Goal: Answer question/provide support: Share knowledge or assist other users

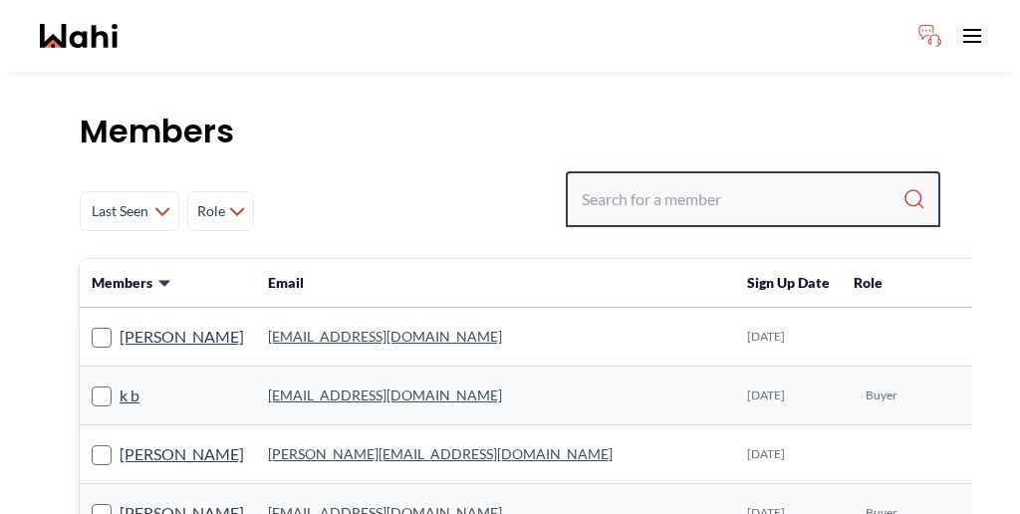
click at [753, 181] on input "Search input" at bounding box center [742, 199] width 321 height 36
type input "[PERSON_NAME]"
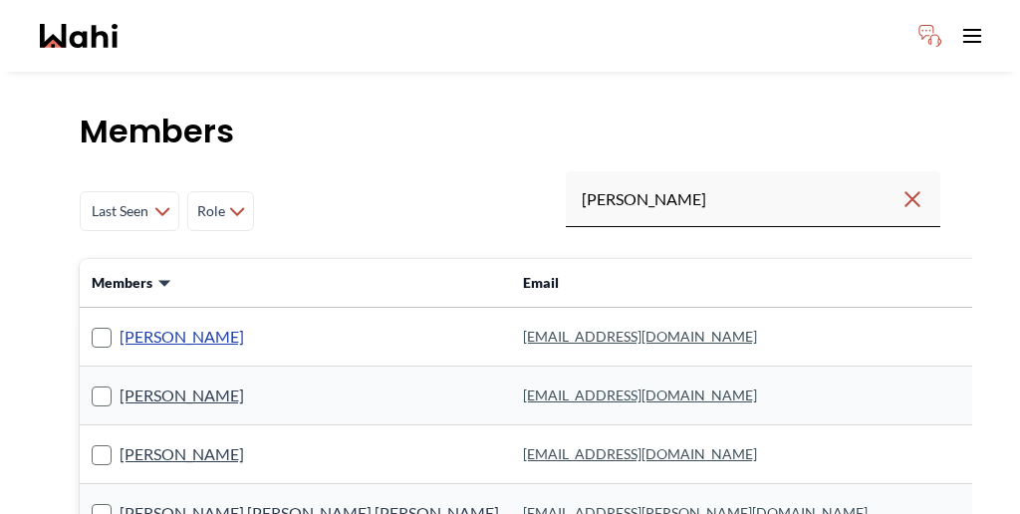
click at [150, 324] on link "Erik Odegaard" at bounding box center [182, 337] width 125 height 26
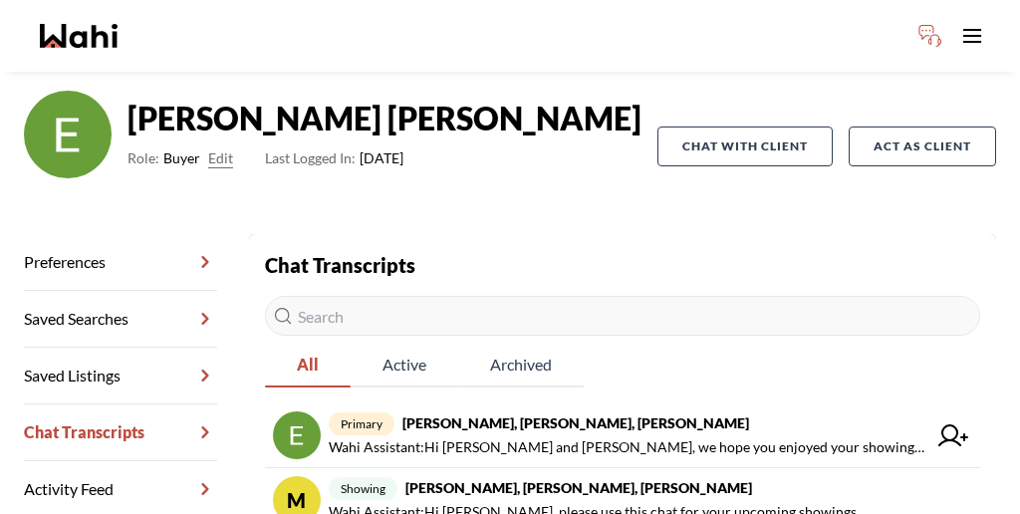
scroll to position [132, 0]
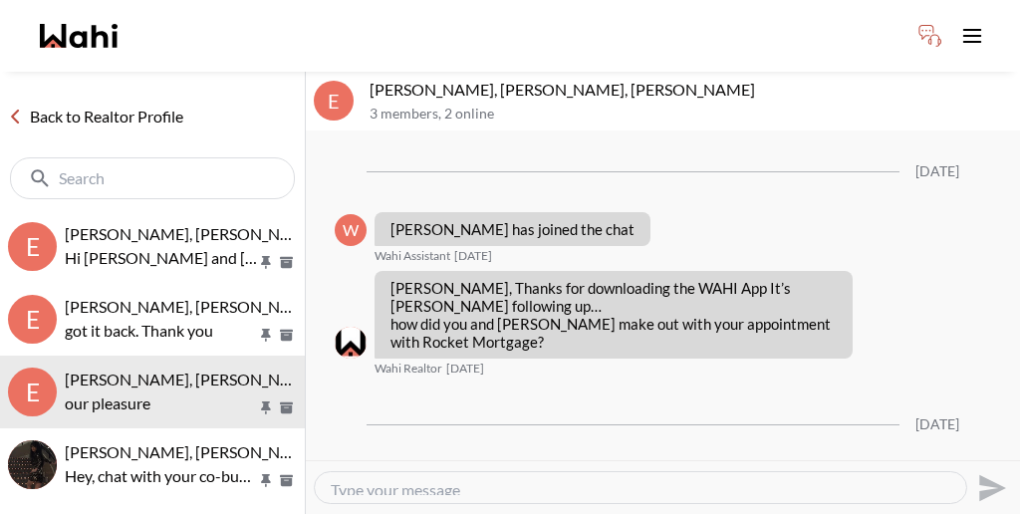
scroll to position [1964, 0]
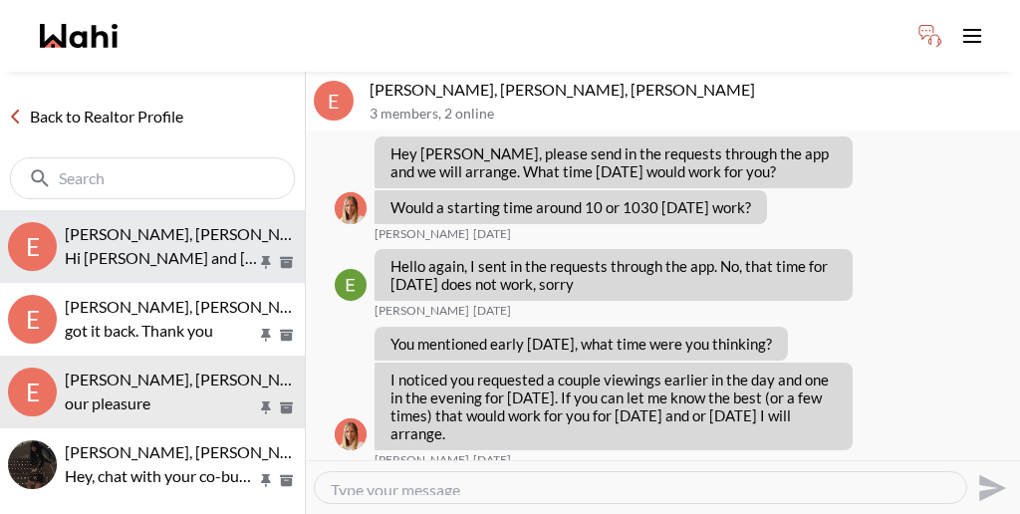
click at [216, 246] on p "Hi Erik and Margarita, we hope you enjoyed your showings! Did the properties me…" at bounding box center [161, 258] width 192 height 24
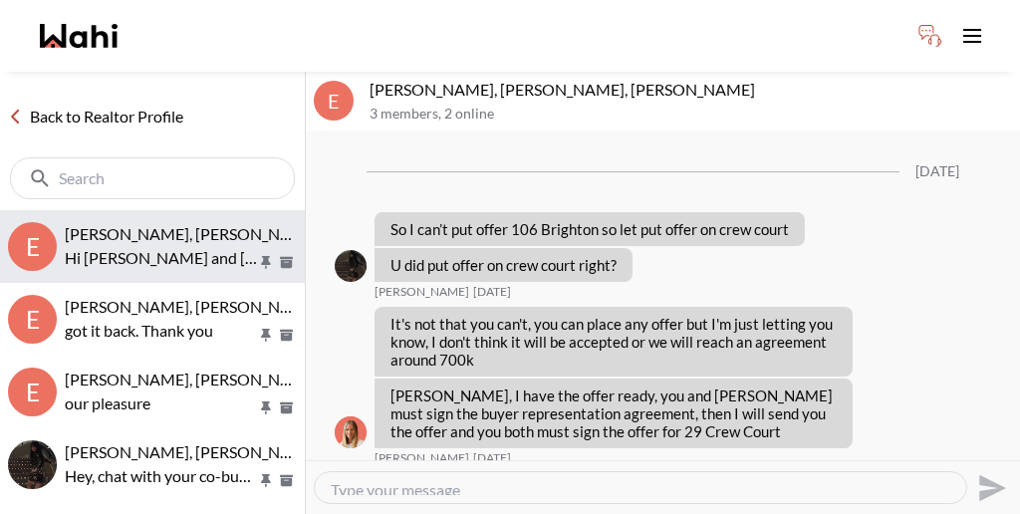
scroll to position [1441, 0]
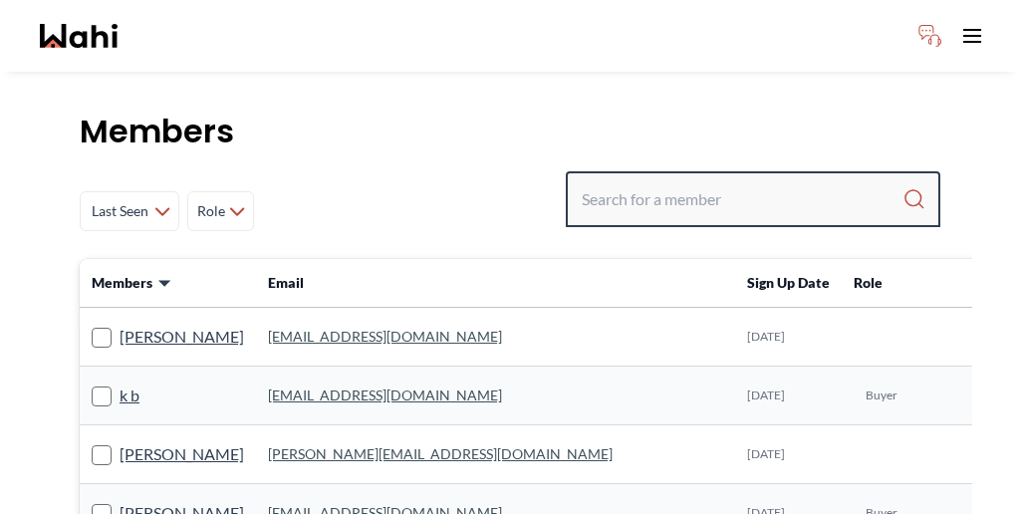
click at [716, 181] on input "Search input" at bounding box center [742, 199] width 321 height 36
type input "[PERSON_NAME]"
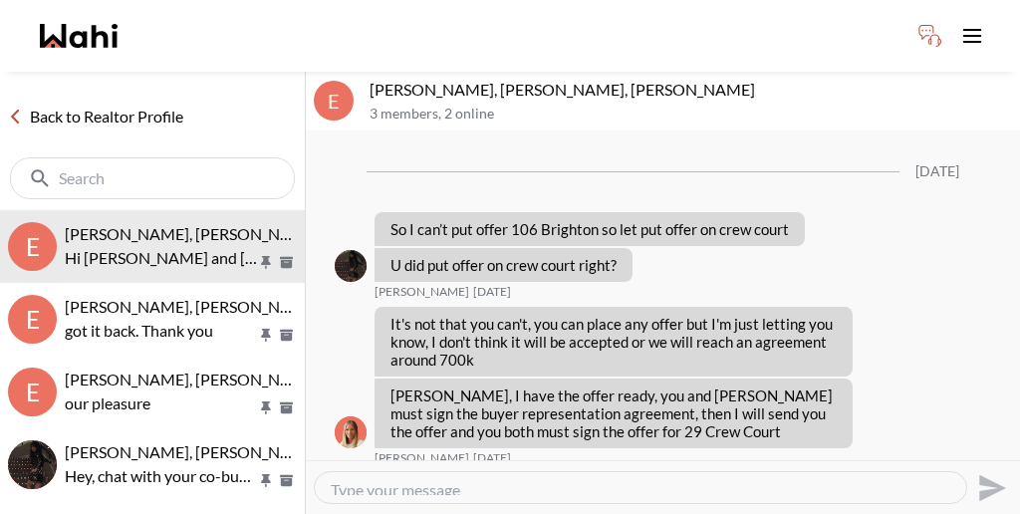
scroll to position [1441, 0]
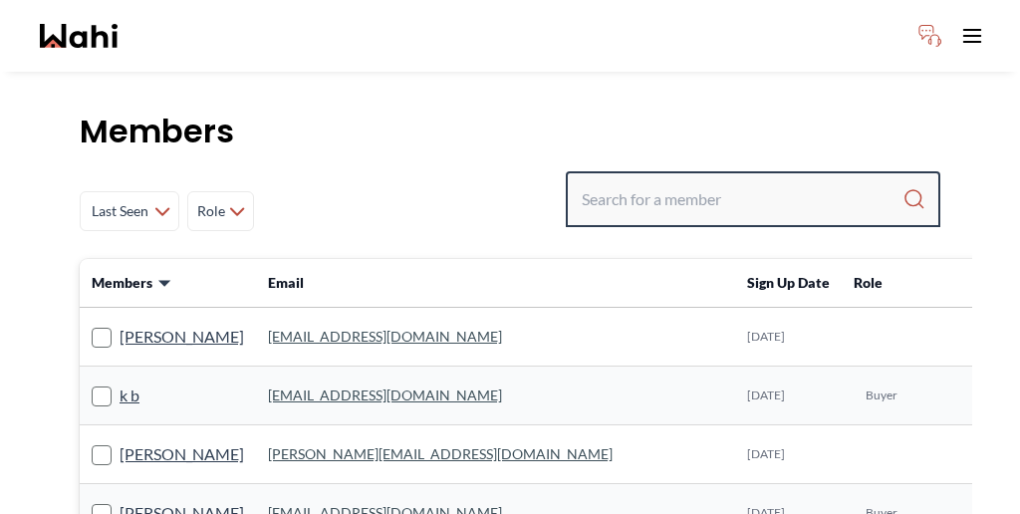
click at [762, 181] on input "Search input" at bounding box center [742, 199] width 321 height 36
type input "[PERSON_NAME]"
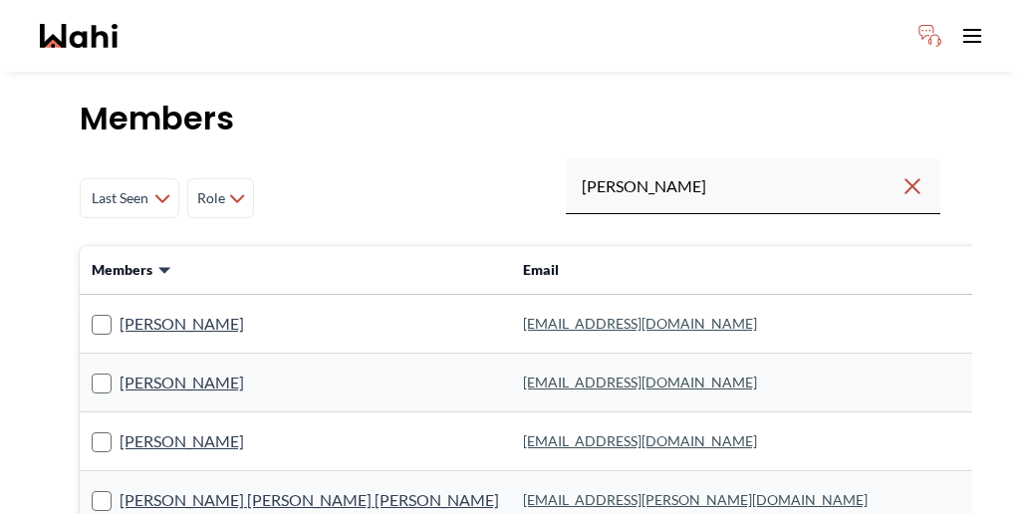
scroll to position [15, 0]
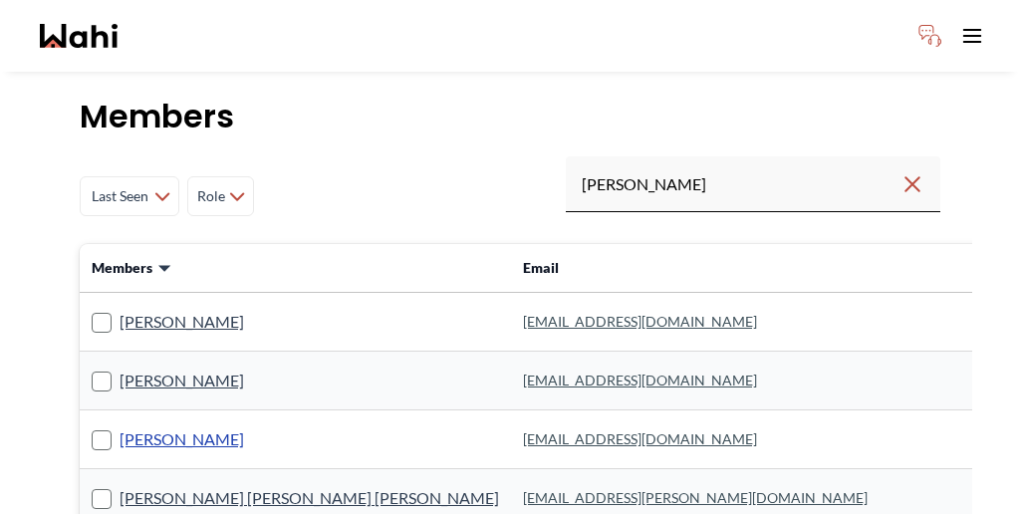
click at [144, 426] on link "[PERSON_NAME]" at bounding box center [182, 439] width 125 height 26
